Goal: Find specific page/section: Find specific page/section

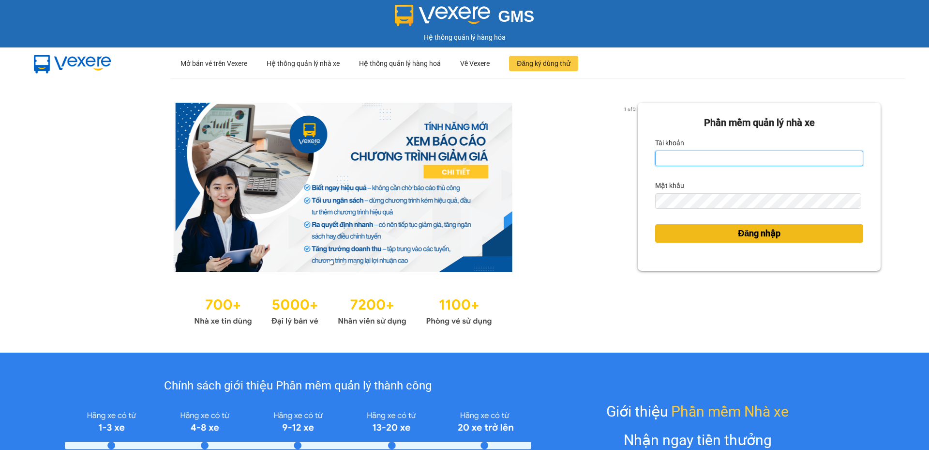
type input "longphung.vtp"
click at [758, 235] on span "Đăng nhập" at bounding box center [759, 233] width 43 height 14
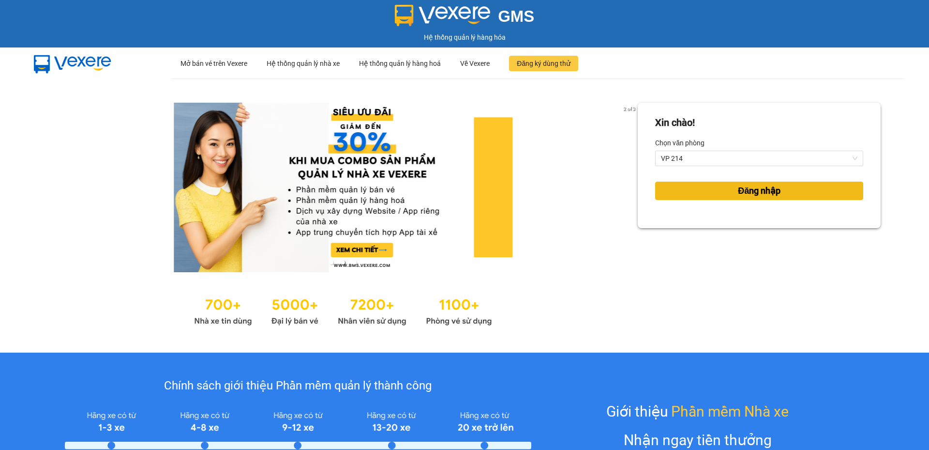
click at [701, 196] on button "Đăng nhập" at bounding box center [759, 190] width 208 height 18
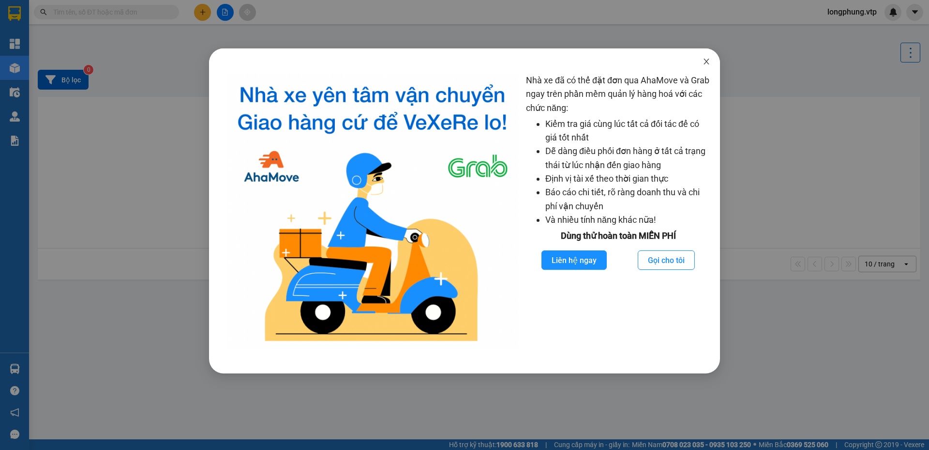
click at [708, 66] on span "Close" at bounding box center [706, 61] width 27 height 27
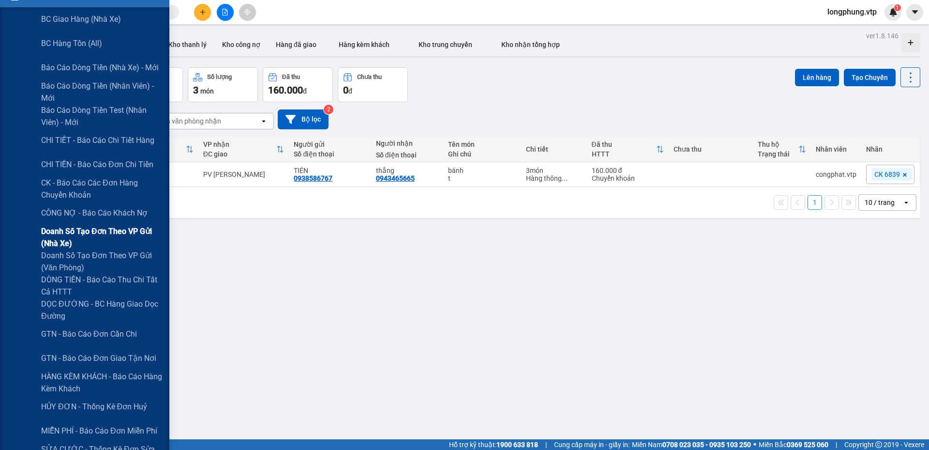
scroll to position [48, 0]
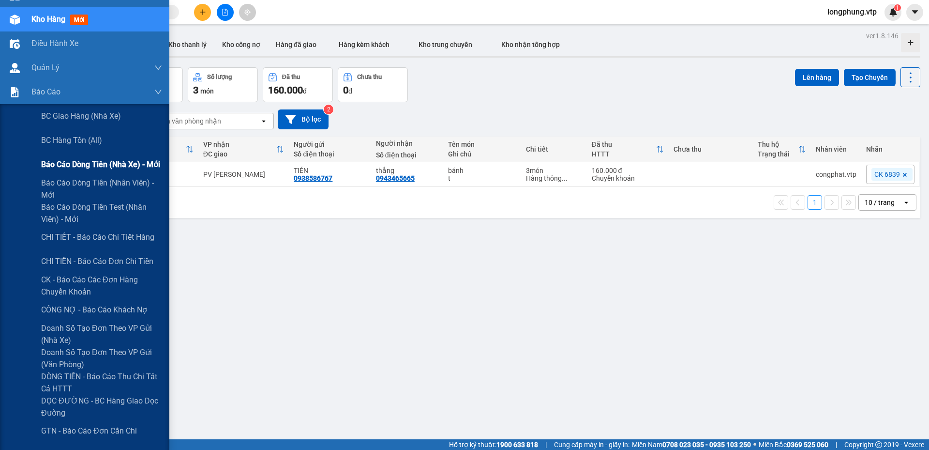
click at [95, 161] on span "Báo cáo dòng tiền (nhà xe) - mới" at bounding box center [100, 164] width 119 height 12
